Goal: Find specific page/section: Find specific page/section

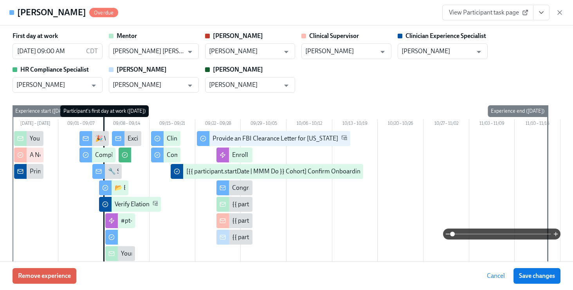
scroll to position [652, 0]
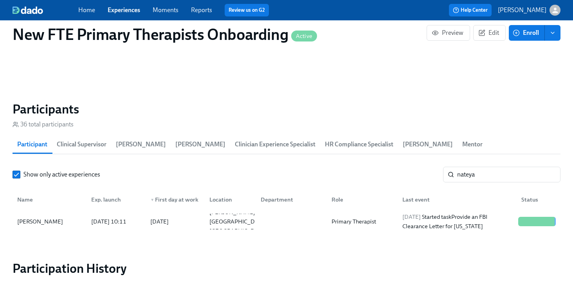
scroll to position [0, 5880]
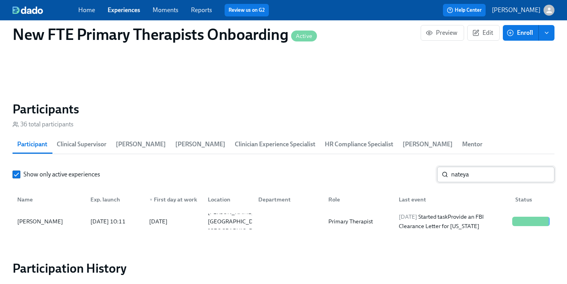
click at [502, 167] on input "nateya" at bounding box center [502, 175] width 103 height 16
type input "n"
click at [43, 217] on div "[PERSON_NAME]" at bounding box center [40, 221] width 52 height 9
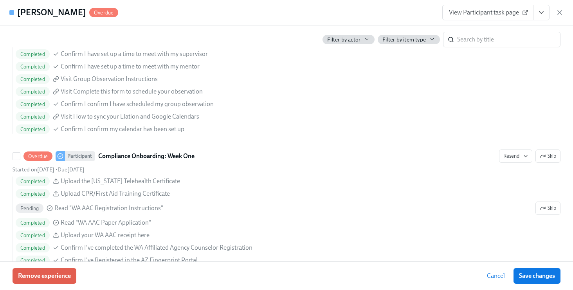
scroll to position [1074, 0]
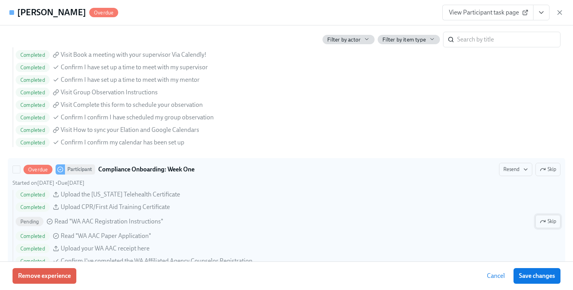
click at [553, 223] on button "Skip" at bounding box center [548, 221] width 25 height 13
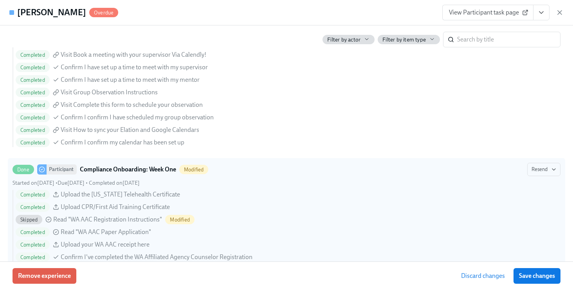
click at [534, 277] on span "Save changes" at bounding box center [537, 276] width 36 height 8
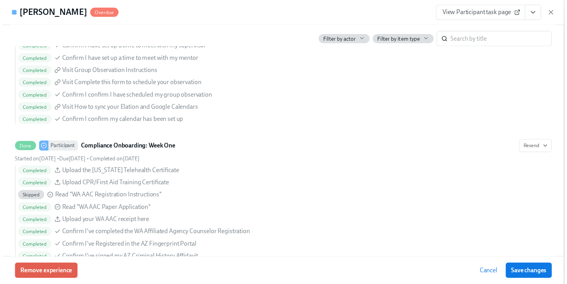
scroll to position [1060, 0]
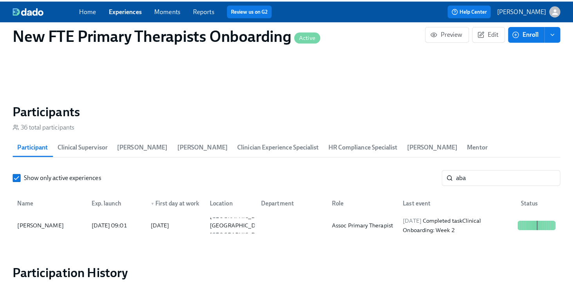
scroll to position [0, 5880]
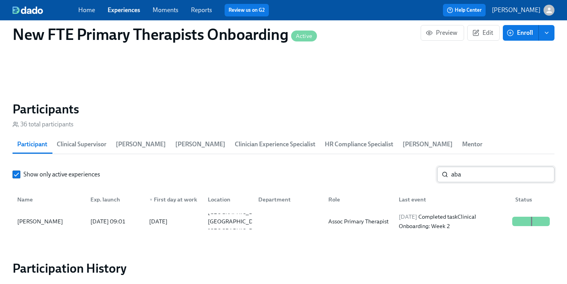
click at [495, 167] on input "aba" at bounding box center [502, 175] width 103 height 16
type input "a"
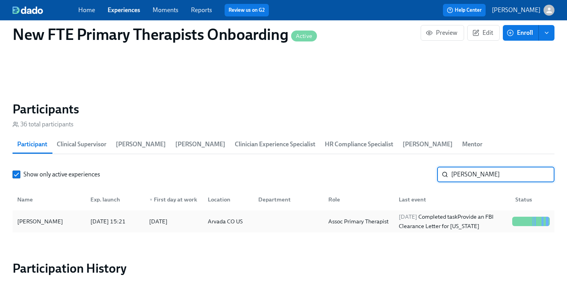
click at [46, 217] on div "[PERSON_NAME]" at bounding box center [40, 221] width 52 height 9
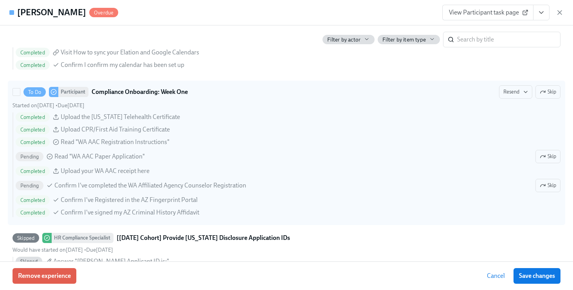
scroll to position [1154, 0]
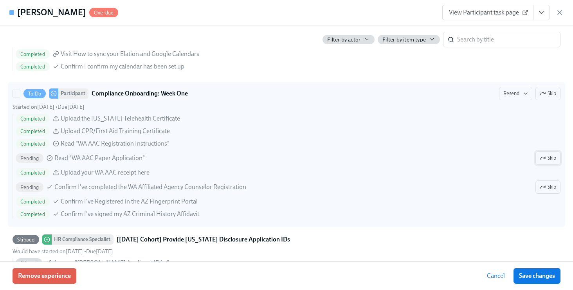
click at [540, 161] on span "Skip" at bounding box center [548, 158] width 16 height 8
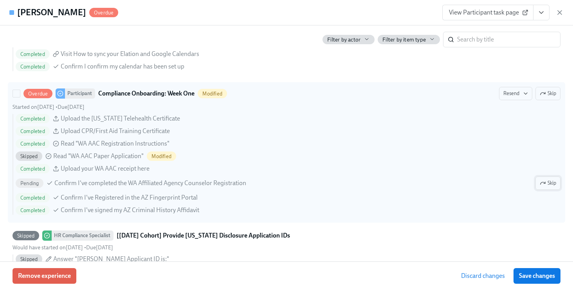
click at [547, 183] on span "Skip" at bounding box center [548, 183] width 16 height 8
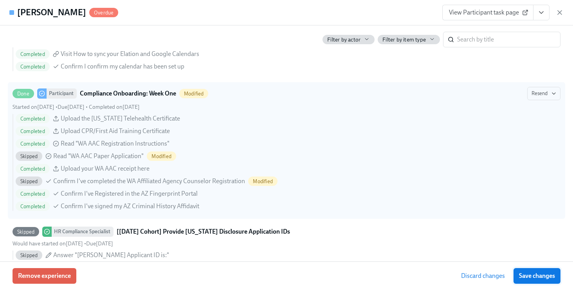
click at [527, 277] on span "Save changes" at bounding box center [537, 276] width 36 height 8
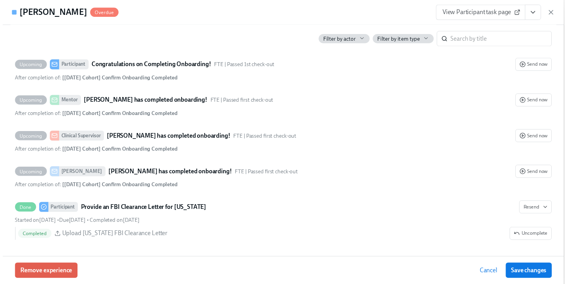
scroll to position [1732, 0]
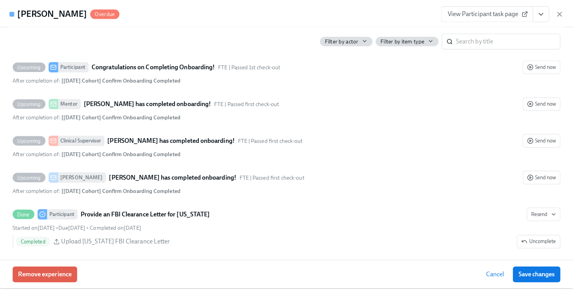
scroll to position [0, 5880]
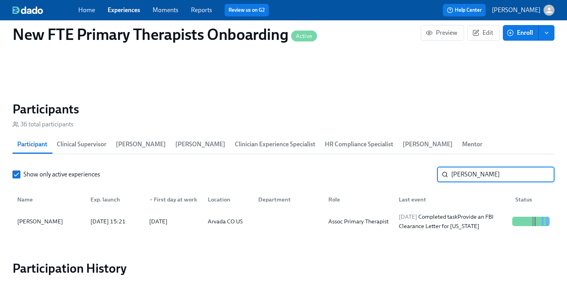
click at [493, 167] on input "[PERSON_NAME]" at bounding box center [502, 175] width 103 height 16
click at [497, 167] on input "[PERSON_NAME]" at bounding box center [502, 175] width 103 height 16
type input "s"
type input "[PERSON_NAME]"
click at [16, 217] on div "[PERSON_NAME]" at bounding box center [40, 221] width 52 height 9
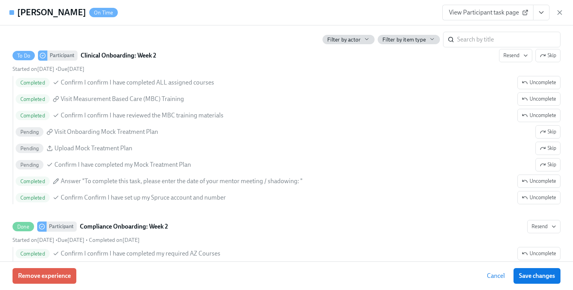
scroll to position [0, 5886]
